Goal: Task Accomplishment & Management: Manage account settings

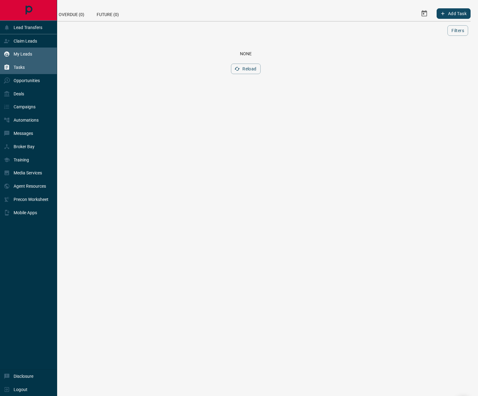
click at [10, 55] on icon at bounding box center [7, 54] width 6 height 6
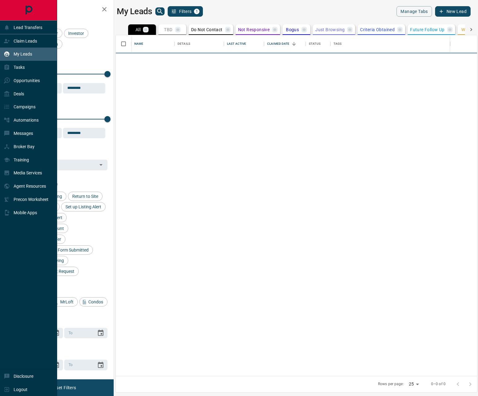
scroll to position [336, 356]
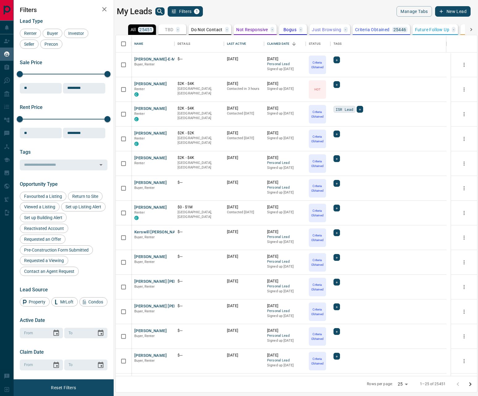
drag, startPoint x: 468, startPoint y: 28, endPoint x: 476, endPoint y: 31, distance: 8.3
click at [469, 28] on icon at bounding box center [471, 30] width 6 height 6
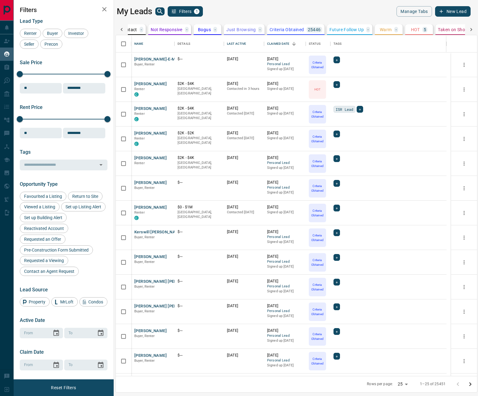
scroll to position [0, 184]
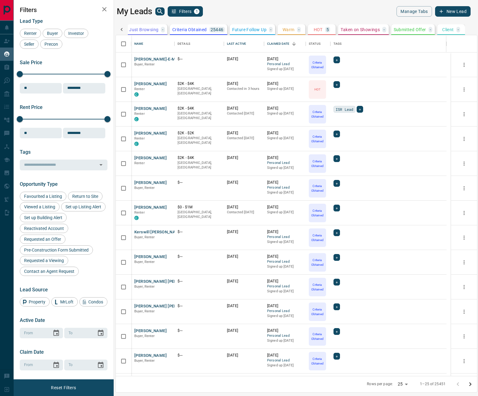
click at [323, 24] on div "All 25451 TBD - Do Not Contact - Not Responsive - Bogus - Just Browsing - Crite…" at bounding box center [293, 201] width 367 height 361
click at [322, 31] on button "HOT 5" at bounding box center [322, 29] width 28 height 10
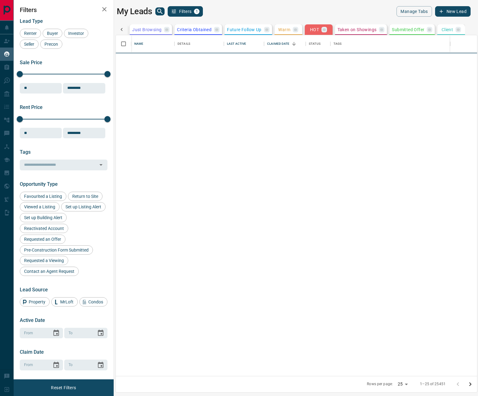
scroll to position [0, 184]
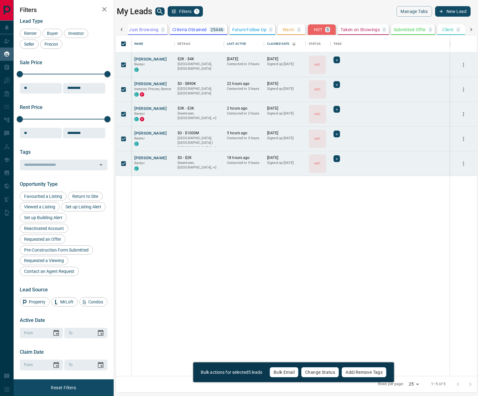
click at [314, 372] on button "Change Status" at bounding box center [320, 372] width 38 height 10
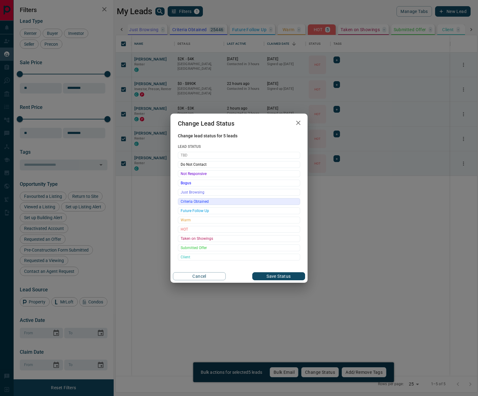
click at [207, 203] on span "Criteria Obtained" at bounding box center [239, 201] width 117 height 6
click at [264, 274] on button "Save Status" at bounding box center [278, 276] width 53 height 8
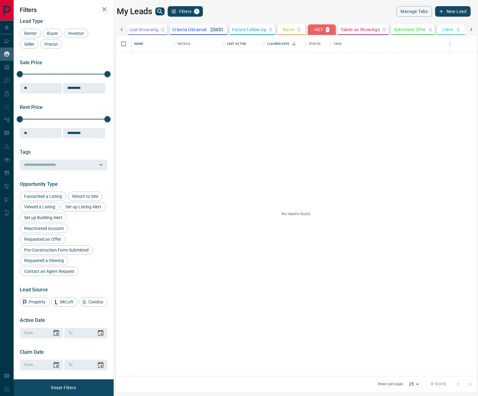
click at [477, 33] on html "Lead Transfers Claim Leads My Leads Tasks Opportunities Deals Campaigns Automat…" at bounding box center [239, 198] width 478 height 396
click at [471, 31] on icon at bounding box center [471, 29] width 2 height 3
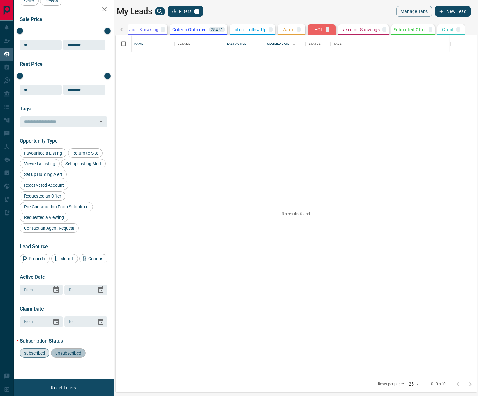
click at [68, 356] on div "unsubscribed" at bounding box center [68, 352] width 35 height 9
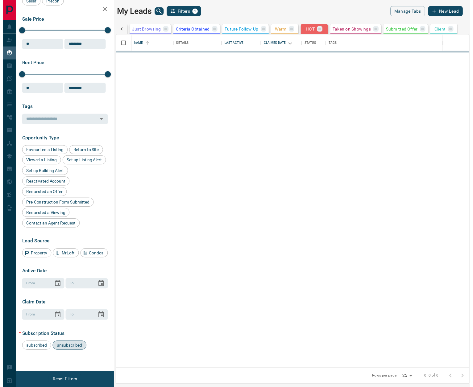
scroll to position [0, 181]
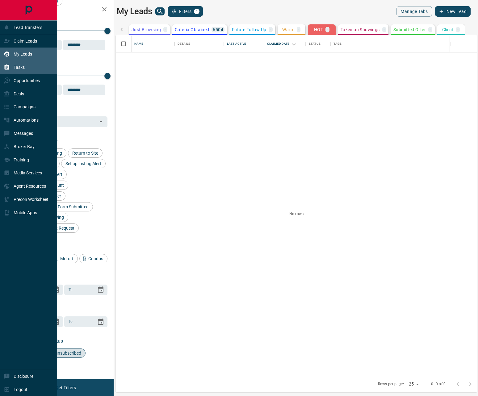
click at [17, 70] on p "Tasks" at bounding box center [19, 67] width 11 height 5
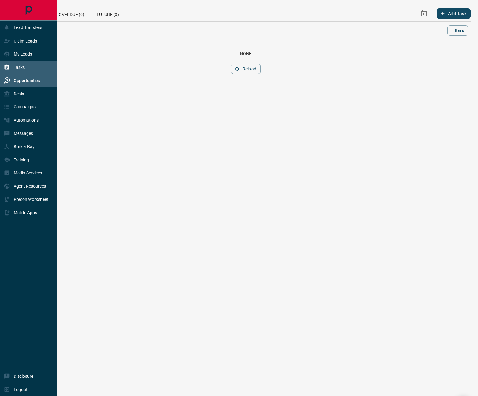
click at [20, 79] on p "Opportunities" at bounding box center [27, 80] width 26 height 5
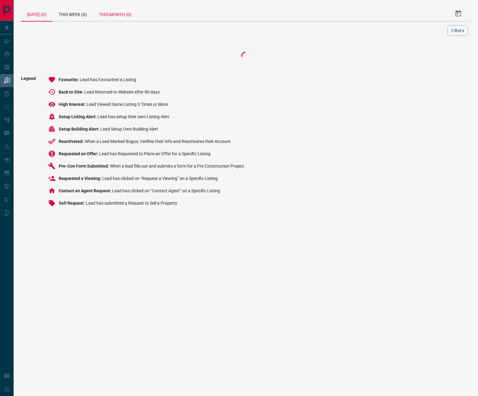
click at [122, 13] on div "This Month (0)" at bounding box center [115, 13] width 44 height 15
click at [453, 31] on button "Filters" at bounding box center [457, 30] width 21 height 10
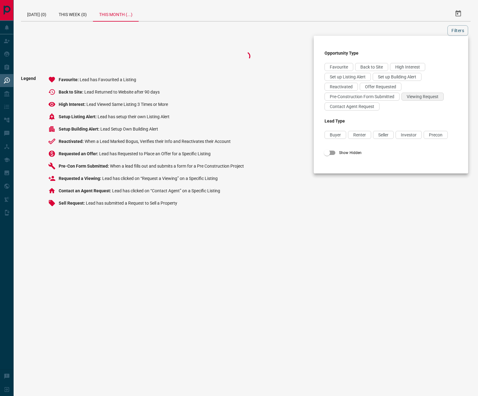
click at [408, 97] on span "Viewing Request" at bounding box center [422, 96] width 32 height 5
drag, startPoint x: 364, startPoint y: 103, endPoint x: 372, endPoint y: 97, distance: 10.4
click at [364, 103] on div "Contact Agent Request" at bounding box center [351, 106] width 55 height 8
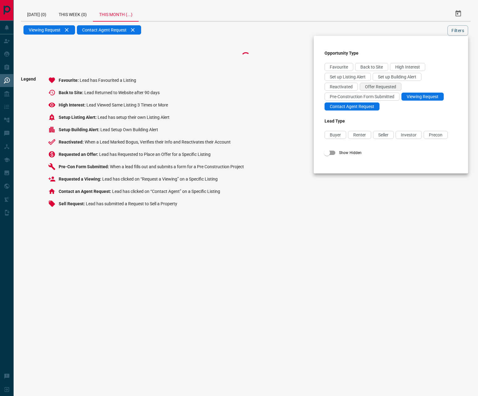
click at [378, 86] on span "Offer Requested" at bounding box center [380, 86] width 31 height 5
click at [228, 89] on div at bounding box center [239, 198] width 478 height 396
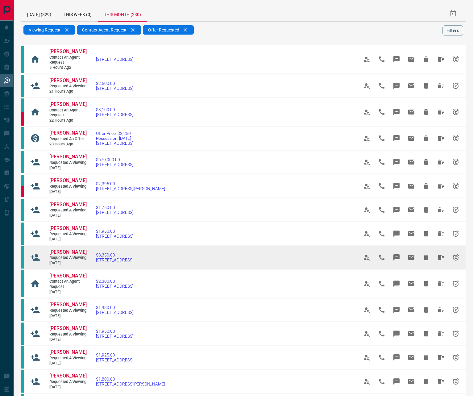
click at [65, 255] on span "[PERSON_NAME]" at bounding box center [67, 252] width 37 height 6
